Goal: Information Seeking & Learning: Find contact information

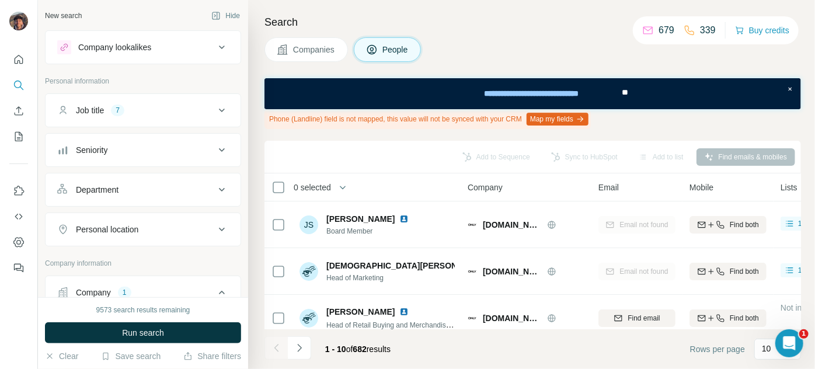
scroll to position [159, 0]
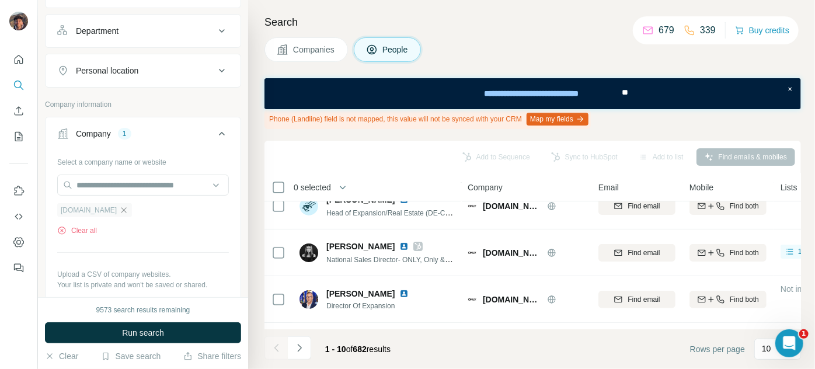
click at [127, 210] on icon "button" at bounding box center [123, 209] width 5 height 5
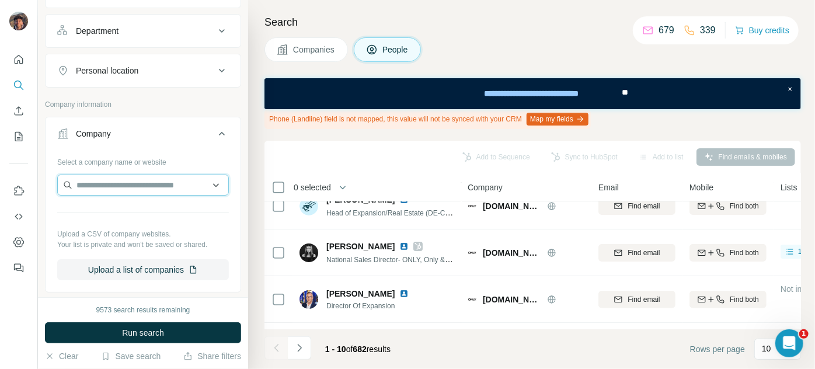
click at [124, 186] on input "text" at bounding box center [143, 185] width 172 height 21
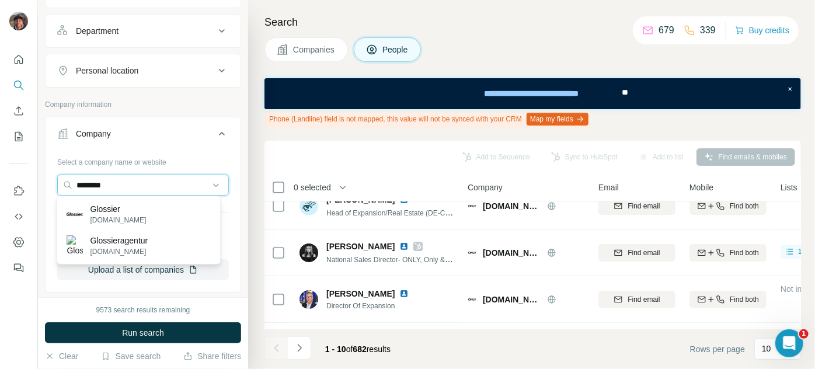
type input "********"
click at [124, 196] on div "Glossier [DOMAIN_NAME] Glossieragentur [DOMAIN_NAME]" at bounding box center [139, 230] width 164 height 69
click at [122, 186] on input "********" at bounding box center [143, 185] width 172 height 21
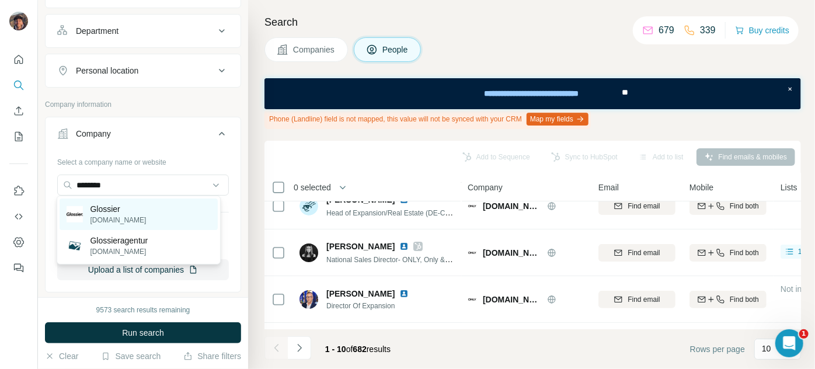
click at [131, 216] on div "Glossier [DOMAIN_NAME]" at bounding box center [139, 214] width 158 height 32
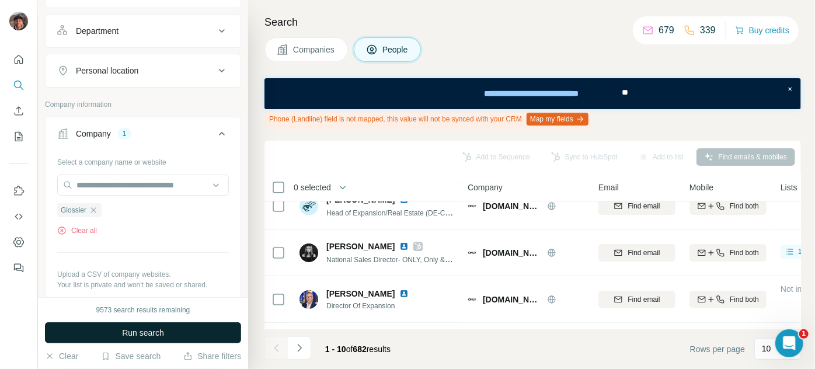
click at [140, 326] on button "Run search" at bounding box center [143, 332] width 196 height 21
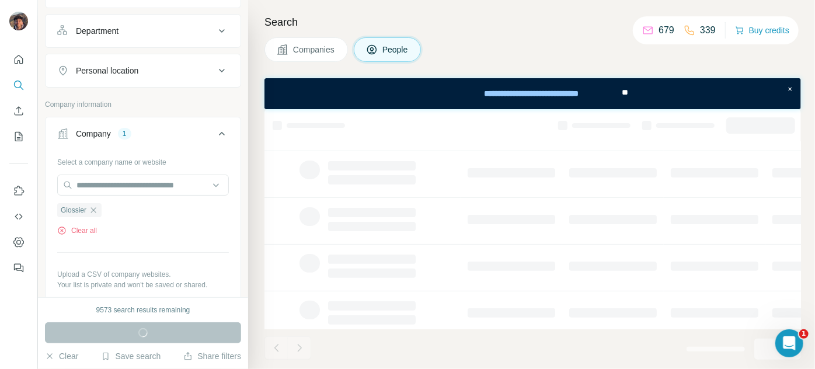
click at [311, 44] on span "Companies" at bounding box center [314, 50] width 43 height 12
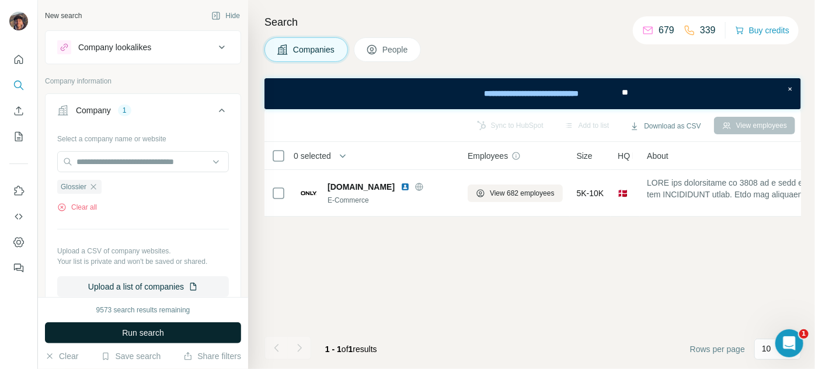
click at [129, 331] on span "Run search" at bounding box center [143, 333] width 42 height 12
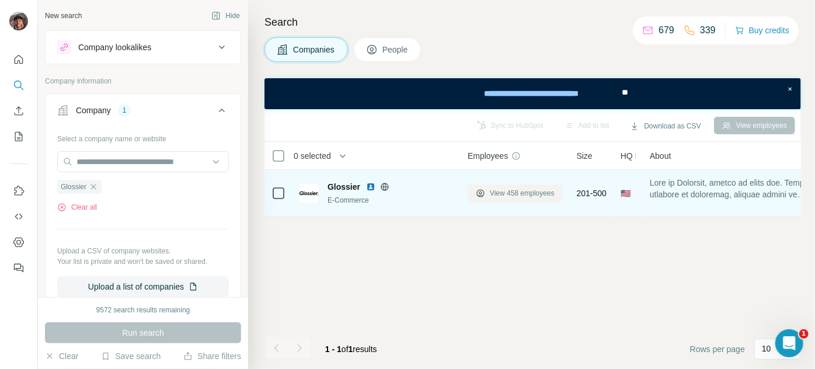
click at [535, 191] on span "View 458 employees" at bounding box center [522, 193] width 65 height 11
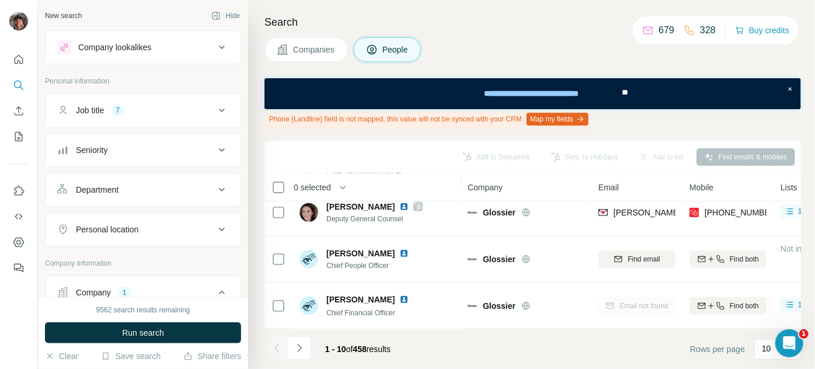
scroll to position [344, 0]
click at [294, 358] on button "Navigate to next page" at bounding box center [299, 347] width 23 height 23
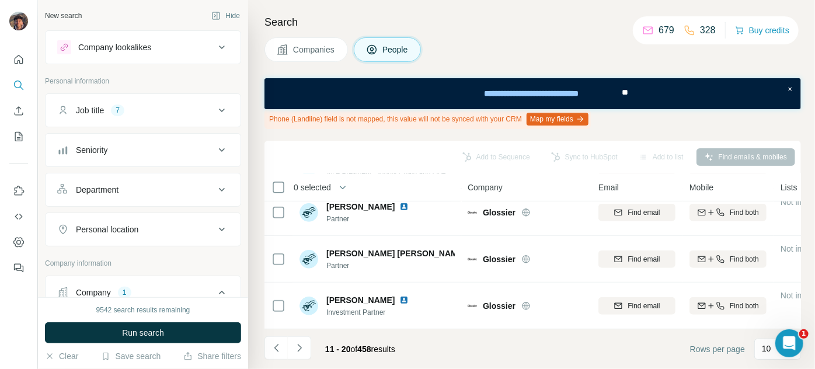
click at [302, 351] on icon "Navigate to next page" at bounding box center [300, 348] width 12 height 12
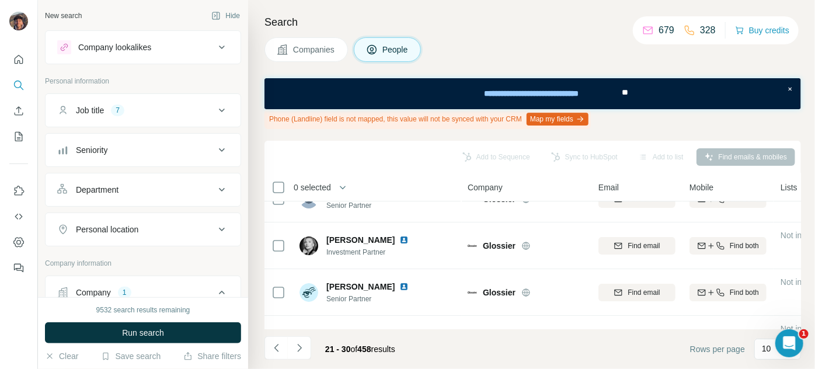
scroll to position [0, 0]
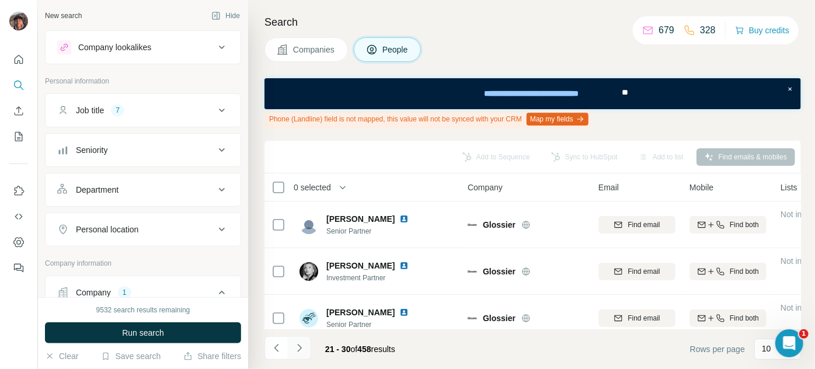
click at [304, 345] on icon "Navigate to next page" at bounding box center [300, 348] width 12 height 12
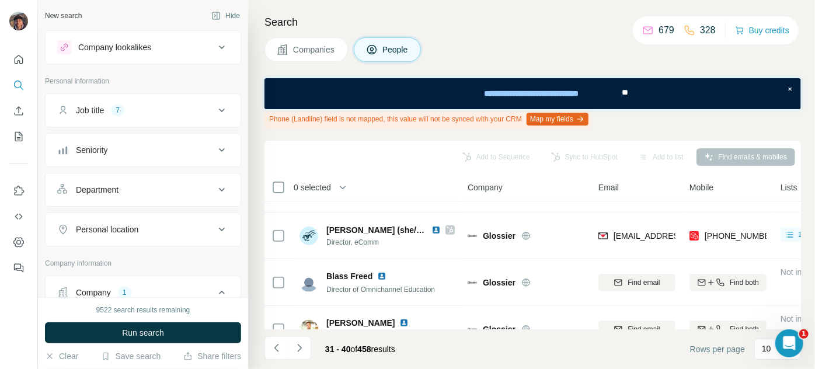
scroll to position [291, 0]
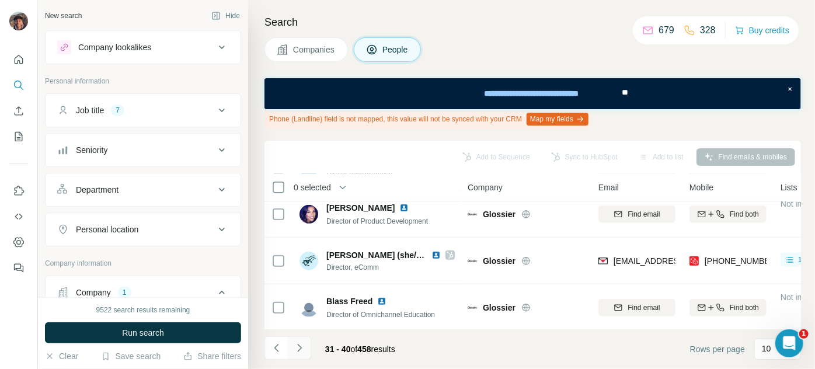
click at [298, 350] on icon "Navigate to next page" at bounding box center [299, 348] width 4 height 8
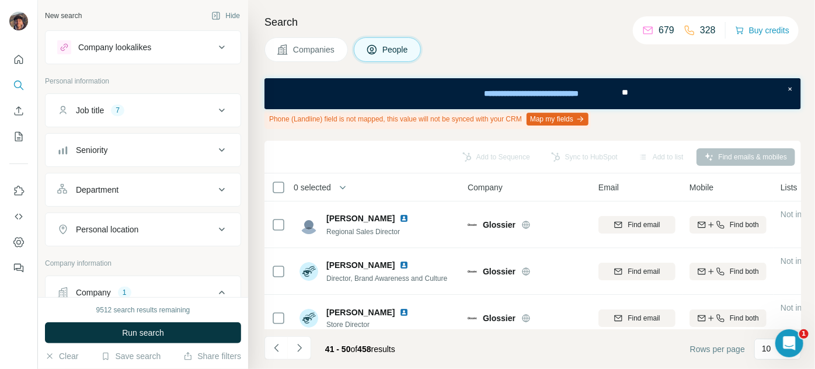
scroll to position [344, 0]
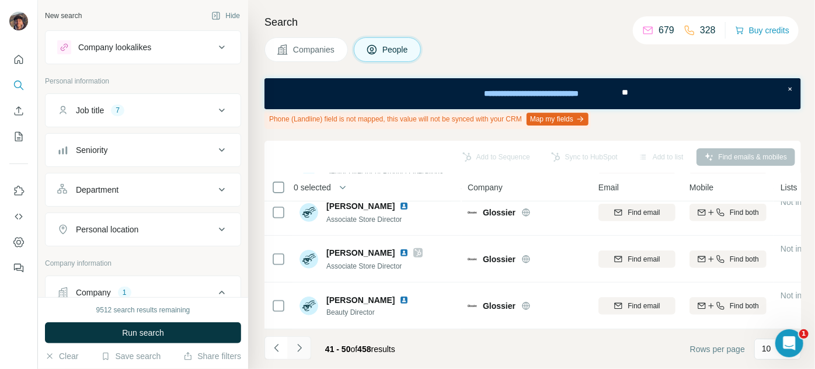
click at [304, 353] on icon "Navigate to next page" at bounding box center [300, 348] width 12 height 12
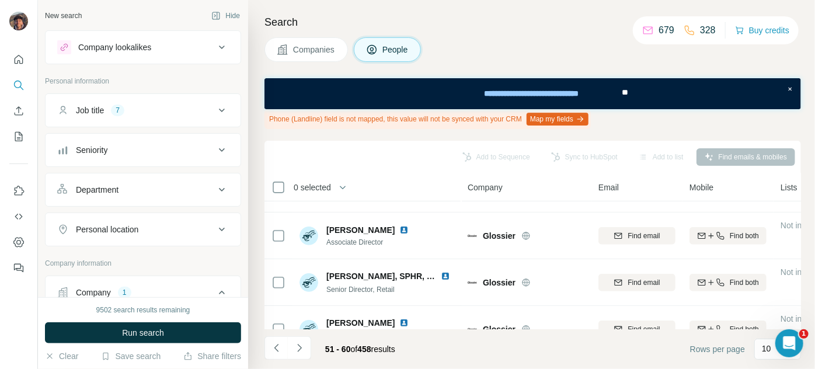
scroll to position [0, 0]
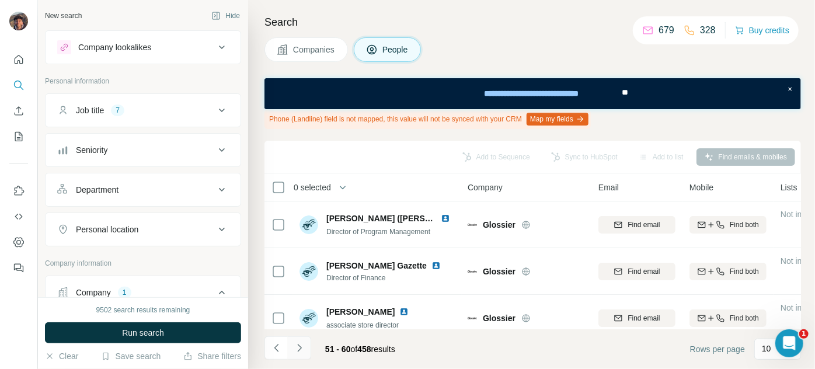
click at [305, 343] on button "Navigate to next page" at bounding box center [299, 347] width 23 height 23
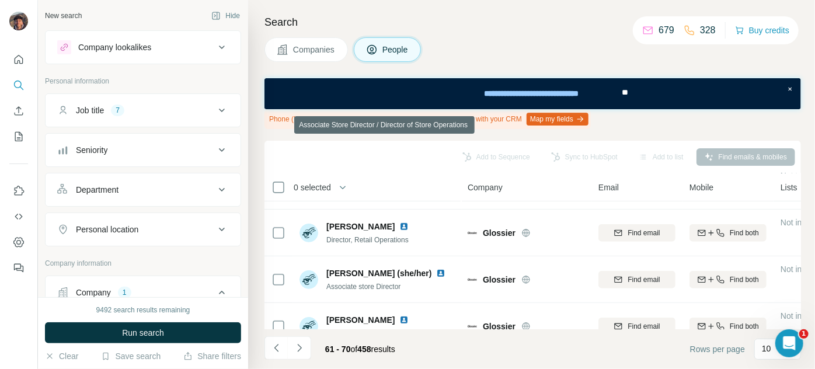
scroll to position [344, 0]
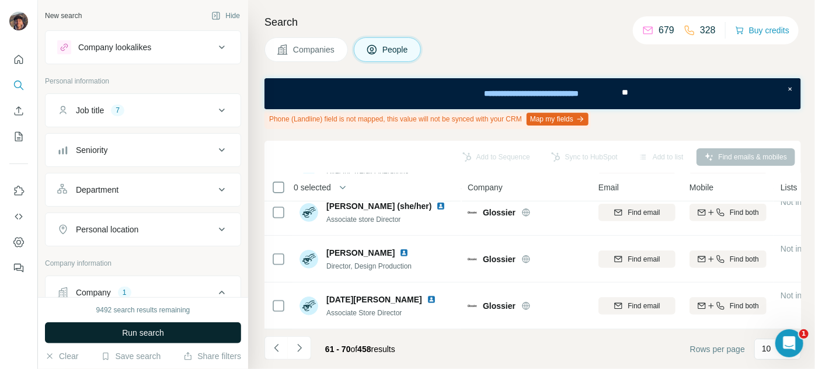
click at [122, 326] on button "Run search" at bounding box center [143, 332] width 196 height 21
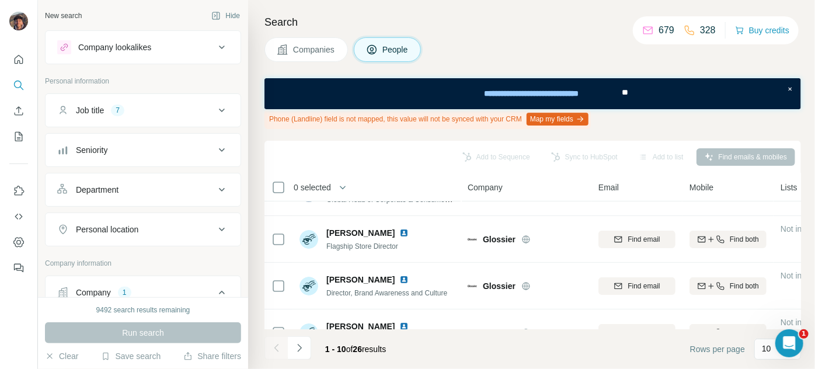
scroll to position [0, 0]
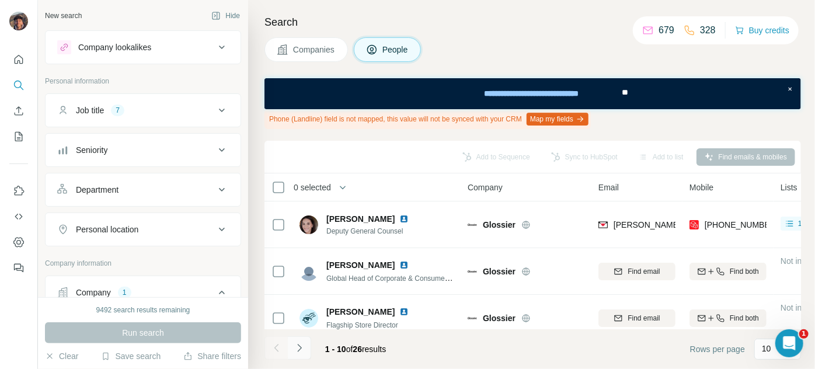
click at [290, 350] on button "Navigate to next page" at bounding box center [299, 347] width 23 height 23
